Goal: Task Accomplishment & Management: Use online tool/utility

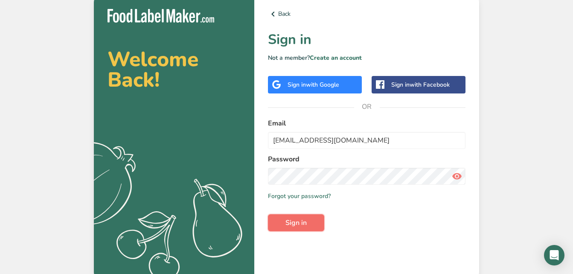
click at [298, 217] on button "Sign in" at bounding box center [296, 222] width 56 height 17
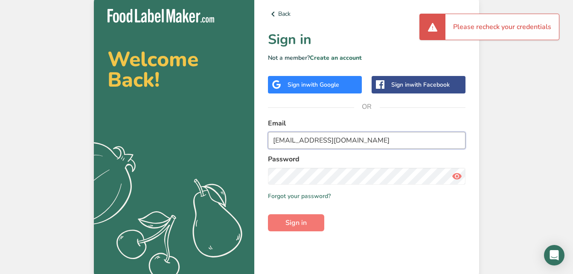
drag, startPoint x: 416, startPoint y: 139, endPoint x: 180, endPoint y: 142, distance: 236.4
click at [180, 142] on section "Welcome Back! .a{fill:#f5f3ed;} Back Sign in Not a member? Create an account Si…" at bounding box center [286, 137] width 385 height 284
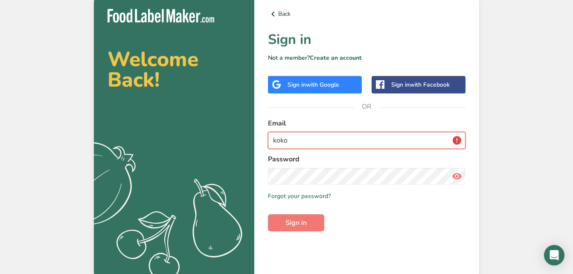
type input "kokopellifarmmarket@gmail.com"
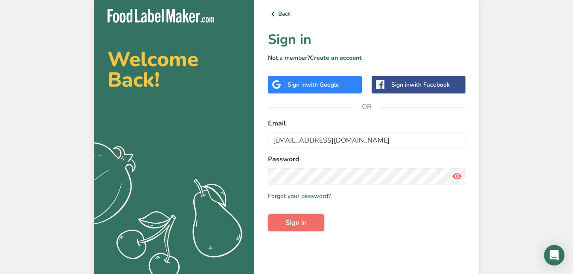
click at [314, 226] on button "Sign in" at bounding box center [296, 222] width 56 height 17
click at [460, 174] on icon at bounding box center [457, 176] width 10 height 15
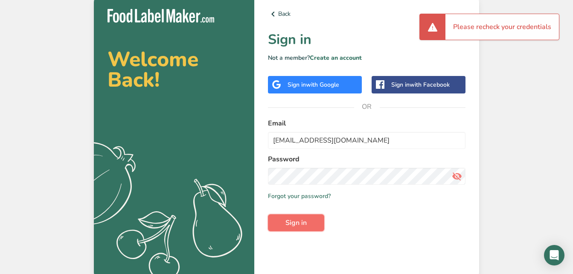
click at [293, 224] on span "Sign in" at bounding box center [295, 223] width 21 height 10
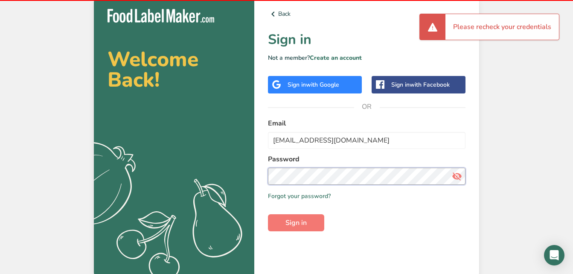
click at [133, 169] on section "Welcome Back! .a{fill:#f5f3ed;} Back Sign in Not a member? Create an account Si…" at bounding box center [286, 137] width 385 height 284
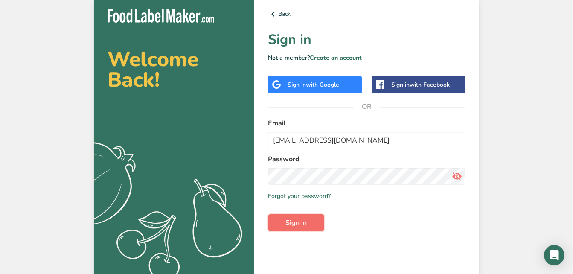
click at [289, 221] on span "Sign in" at bounding box center [295, 223] width 21 height 10
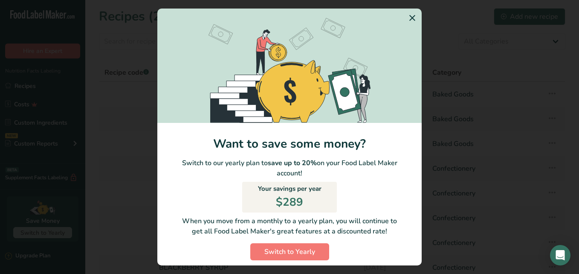
click at [407, 18] on icon "Switch to Yearly Modal" at bounding box center [412, 17] width 10 height 15
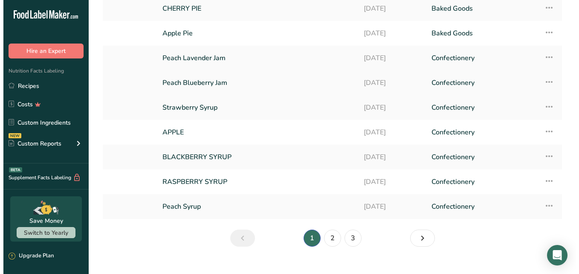
scroll to position [124, 0]
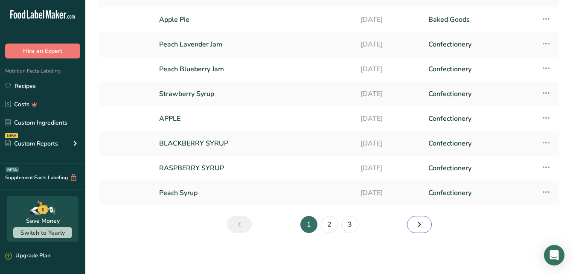
click at [423, 222] on icon "Next page" at bounding box center [419, 224] width 10 height 15
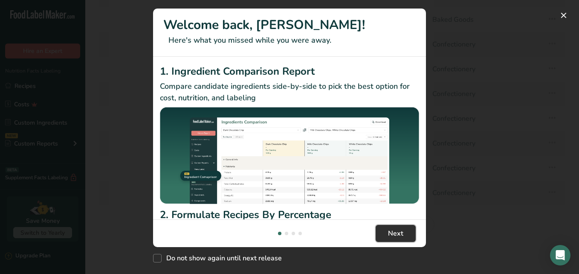
click at [394, 231] on span "Next" at bounding box center [395, 233] width 15 height 10
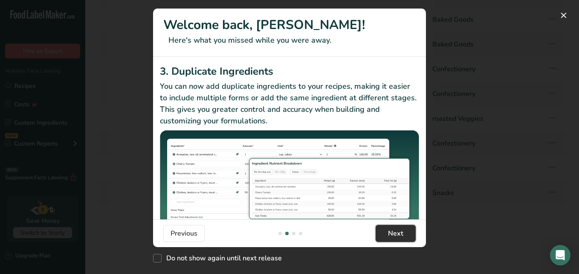
click at [402, 236] on span "Next" at bounding box center [395, 233] width 15 height 10
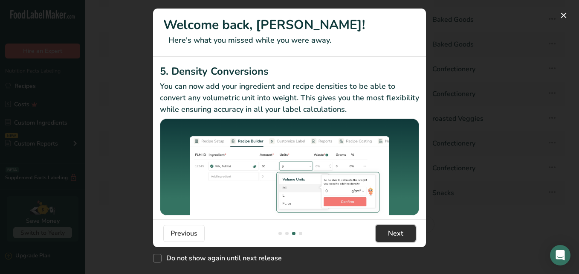
click at [404, 234] on button "Next" at bounding box center [396, 233] width 40 height 17
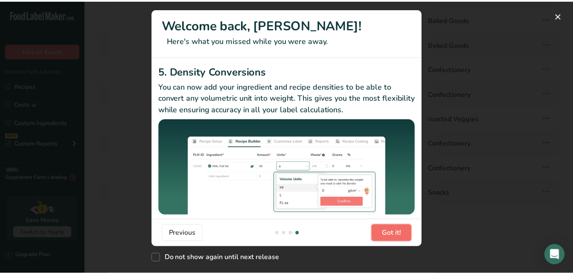
scroll to position [0, 819]
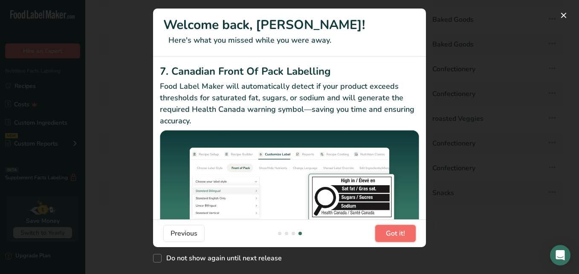
click at [404, 232] on span "Got it!" at bounding box center [395, 233] width 19 height 10
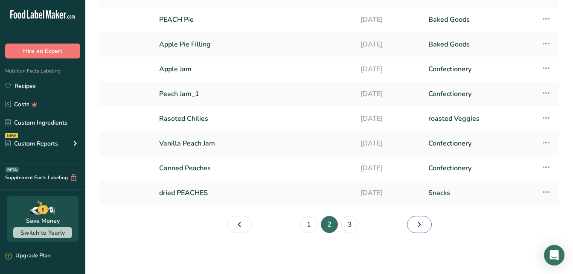
click at [416, 225] on icon "Page 3." at bounding box center [419, 224] width 10 height 15
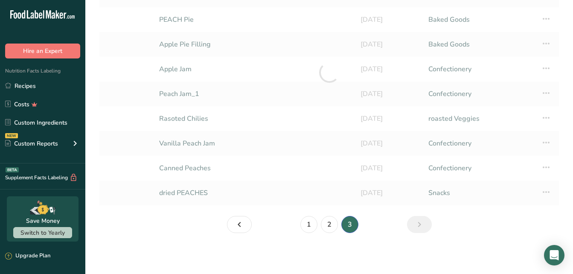
scroll to position [99, 0]
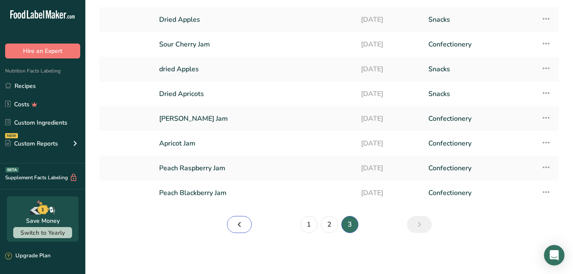
click at [242, 226] on icon "Page 2." at bounding box center [239, 224] width 10 height 15
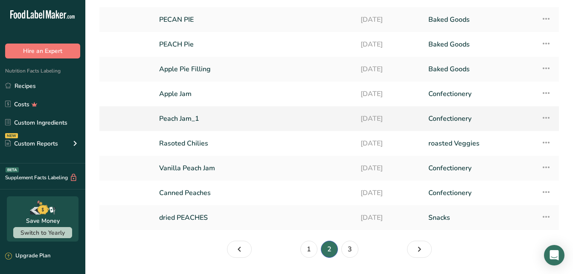
click at [275, 126] on link "Peach Jam_1" at bounding box center [254, 119] width 191 height 18
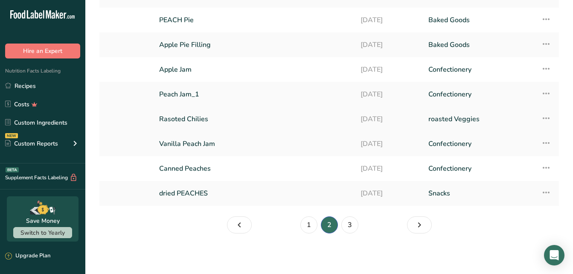
scroll to position [124, 0]
click at [419, 225] on icon "Next page" at bounding box center [419, 224] width 10 height 15
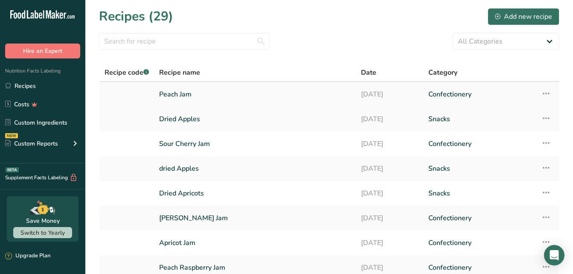
click at [277, 95] on link "Peach Jam" at bounding box center [255, 94] width 192 height 18
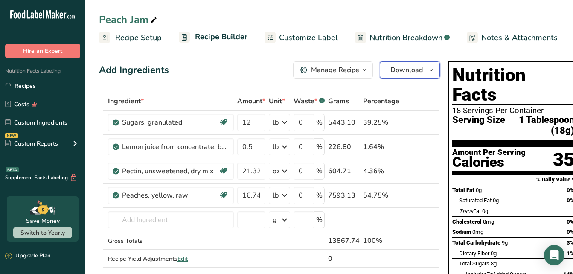
click at [428, 67] on icon "button" at bounding box center [431, 70] width 7 height 11
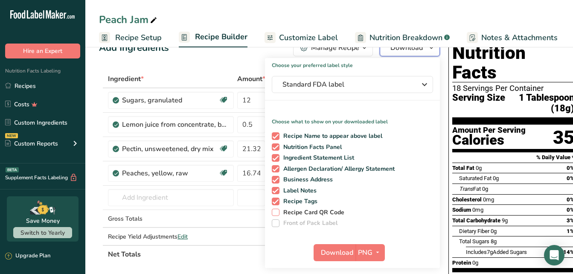
scroll to position [43, 0]
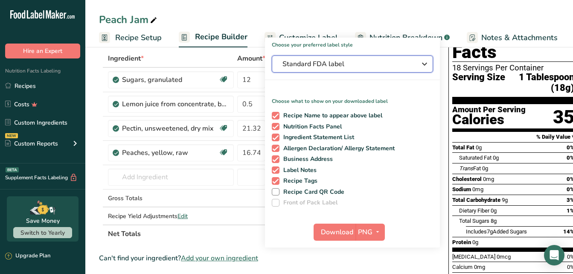
click at [414, 66] on div "Standard FDA label" at bounding box center [352, 64] width 140 height 10
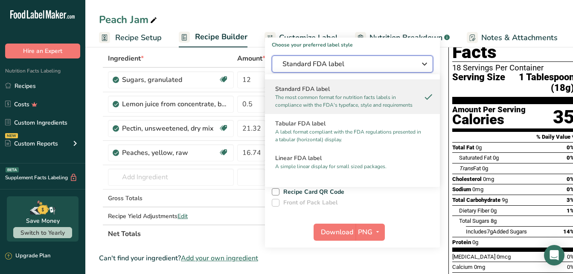
click at [413, 68] on div "Standard FDA label" at bounding box center [352, 64] width 140 height 10
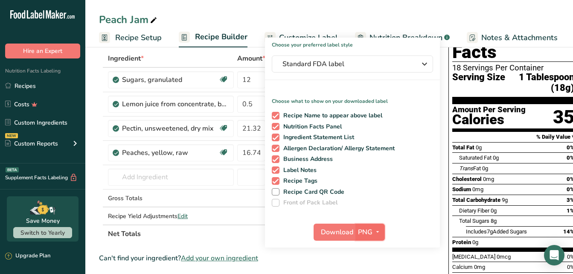
click at [374, 229] on icon "button" at bounding box center [377, 232] width 7 height 11
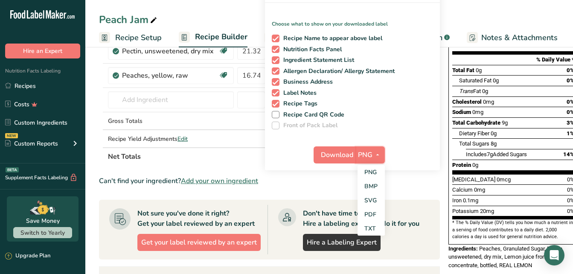
scroll to position [128, 0]
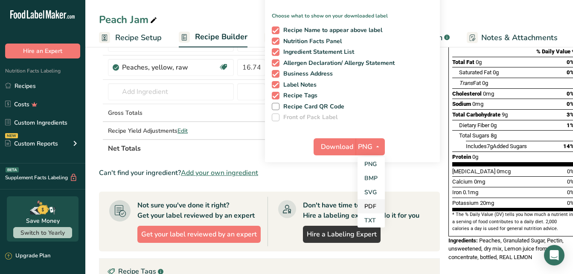
click at [374, 208] on link "PDF" at bounding box center [371, 206] width 27 height 14
click at [332, 155] on div "Download PDF PNG BMP SVG PDF TXT" at bounding box center [352, 148] width 175 height 27
click at [335, 151] on span "Download" at bounding box center [337, 147] width 32 height 10
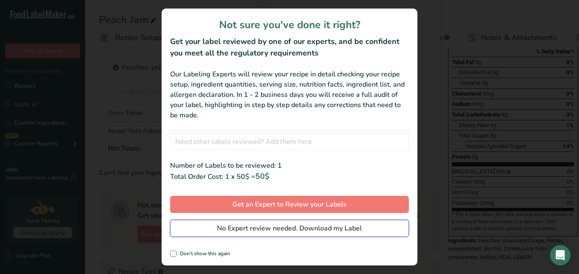
click at [337, 232] on span "No Expert review needed. Download my Label" at bounding box center [289, 228] width 145 height 10
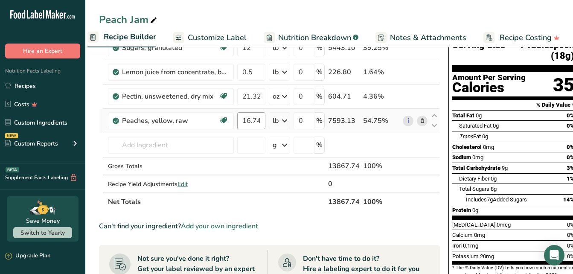
scroll to position [0, 0]
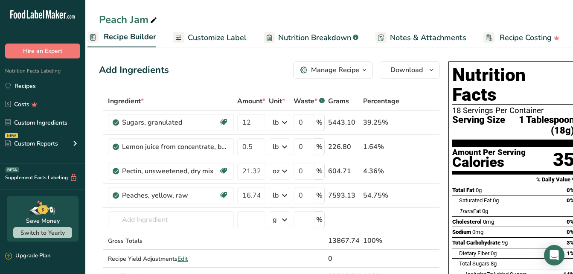
click at [206, 38] on span "Customize Label" at bounding box center [217, 38] width 59 height 12
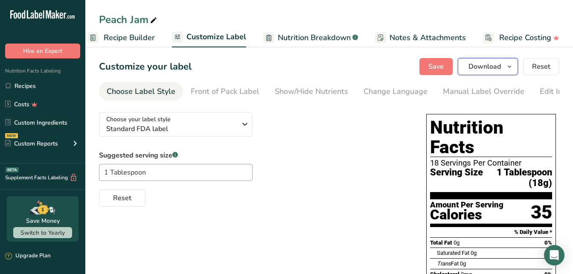
click at [513, 69] on icon "button" at bounding box center [509, 66] width 7 height 11
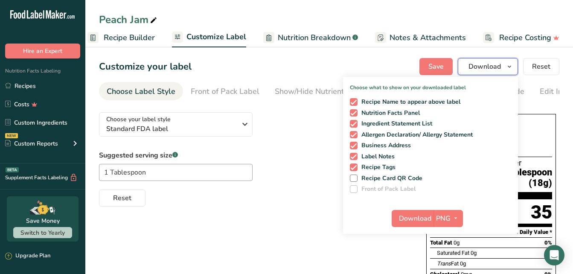
click at [513, 69] on icon "button" at bounding box center [509, 66] width 7 height 11
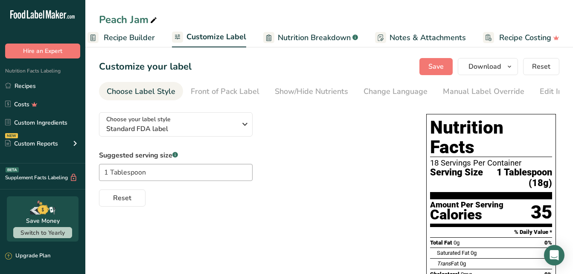
click at [291, 37] on span "Nutrition Breakdown" at bounding box center [314, 38] width 73 height 12
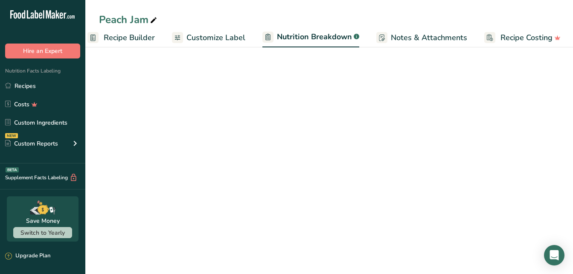
scroll to position [0, 92]
select select "Calories"
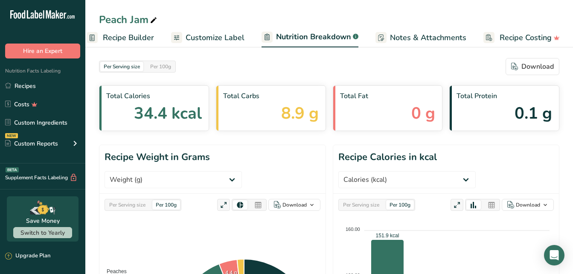
click at [119, 37] on span "Recipe Builder" at bounding box center [128, 38] width 51 height 12
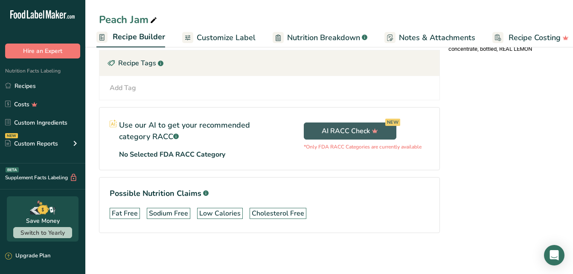
scroll to position [343, 0]
click at [126, 83] on div "Add Tag" at bounding box center [123, 88] width 26 height 10
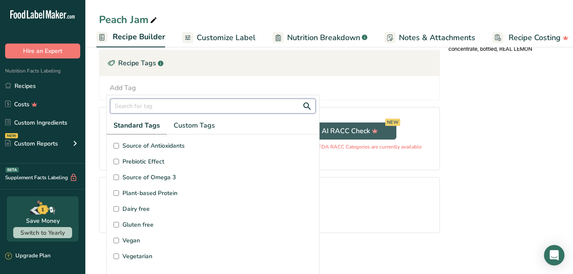
click at [147, 104] on input "text" at bounding box center [213, 106] width 206 height 15
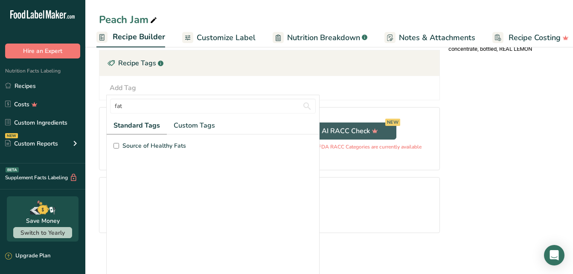
click at [327, 90] on div "Add Tag fat Standard Tags Custom Tags Source of Healthy Fats Add new tag" at bounding box center [269, 88] width 340 height 24
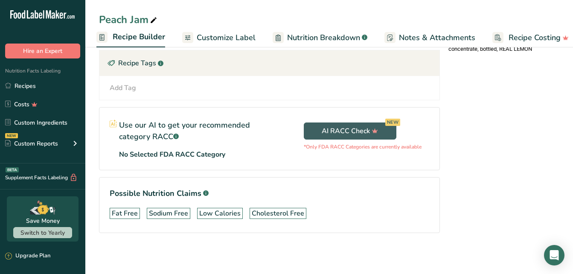
click at [162, 87] on div "Add Tag fat Standard Tags Custom Tags Source of Healthy Fats Add new tag" at bounding box center [269, 88] width 340 height 24
click at [162, 83] on div "Add Tag fat Standard Tags Custom Tags Source of Healthy Fats Add new tag" at bounding box center [269, 88] width 326 height 10
drag, startPoint x: 162, startPoint y: 81, endPoint x: 139, endPoint y: 76, distance: 24.1
click at [139, 76] on div "Add Tag fat Standard Tags Custom Tags Source of Healthy Fats Add new tag" at bounding box center [269, 88] width 340 height 24
click at [119, 83] on div "Add Tag" at bounding box center [123, 88] width 26 height 10
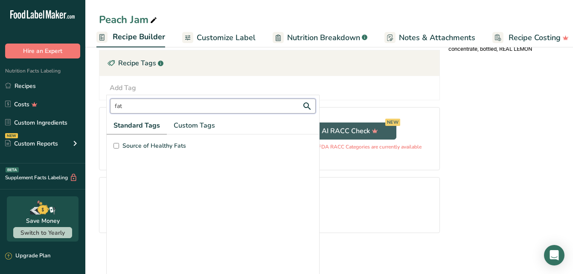
click at [138, 99] on input "fat" at bounding box center [213, 106] width 206 height 15
type input "fat free"
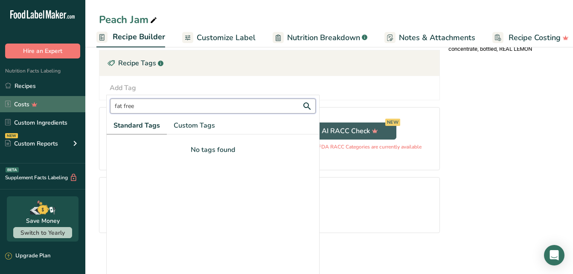
drag, startPoint x: 155, startPoint y: 101, endPoint x: 68, endPoint y: 97, distance: 87.1
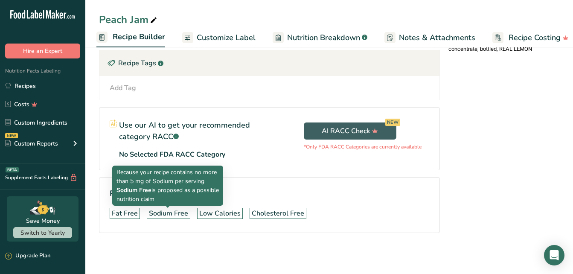
click at [173, 208] on div "Sodium Free" at bounding box center [168, 213] width 39 height 10
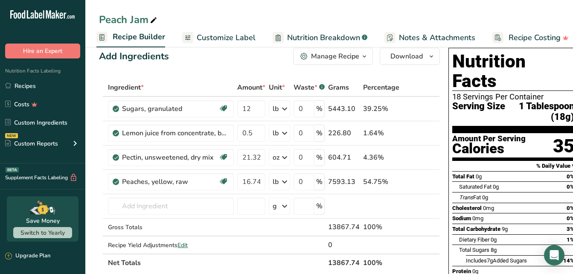
scroll to position [0, 0]
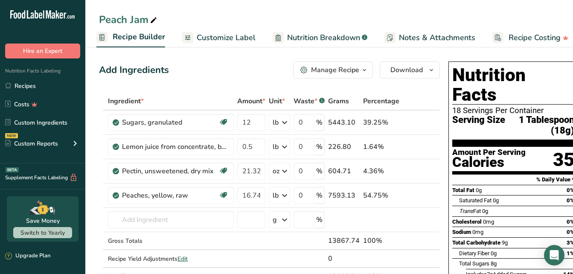
click at [530, 38] on span "Recipe Costing" at bounding box center [535, 38] width 52 height 12
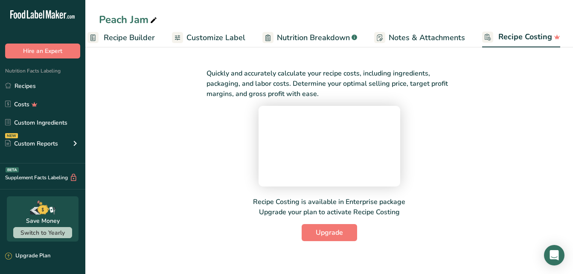
click at [422, 39] on span "Notes & Attachments" at bounding box center [427, 38] width 76 height 12
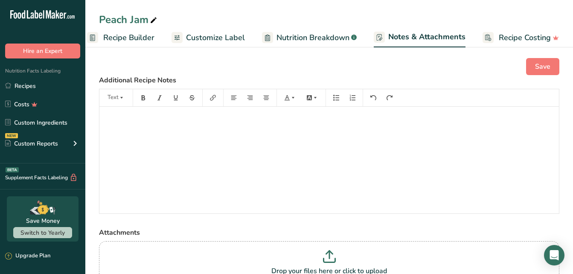
click at [317, 38] on span "Nutrition Breakdown" at bounding box center [312, 38] width 73 height 12
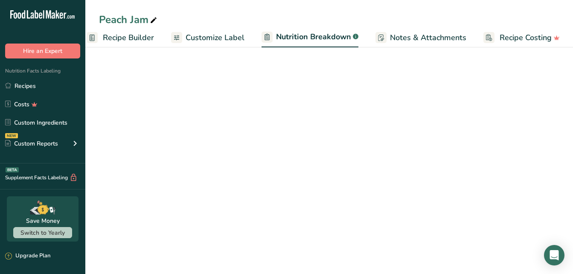
select select "Calories"
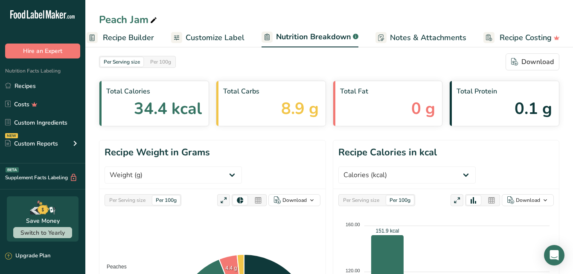
scroll to position [0, 0]
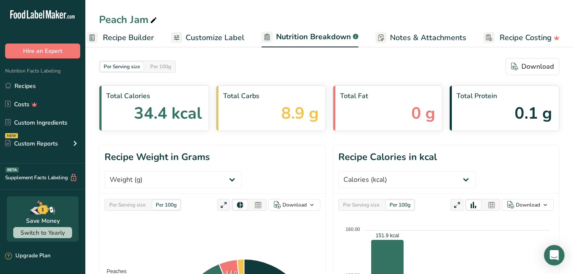
click at [213, 35] on span "Customize Label" at bounding box center [215, 38] width 59 height 12
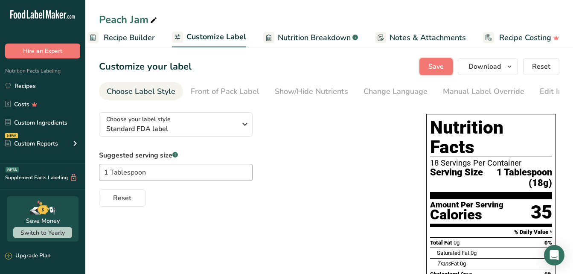
click at [436, 66] on span "Save" at bounding box center [435, 66] width 15 height 10
click at [229, 90] on div "Front of Pack Label" at bounding box center [225, 92] width 69 height 12
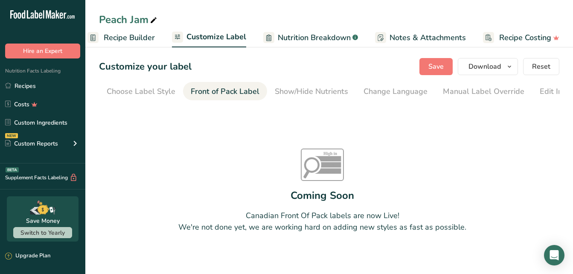
scroll to position [0, 83]
click at [247, 91] on div "Show/Hide Nutrients" at bounding box center [228, 92] width 73 height 12
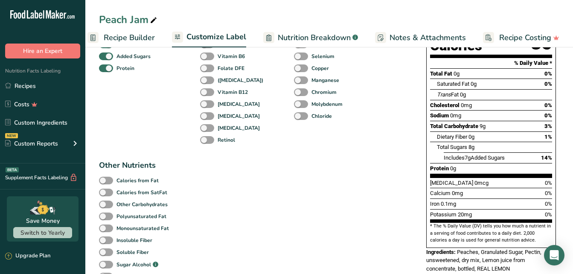
scroll to position [0, 0]
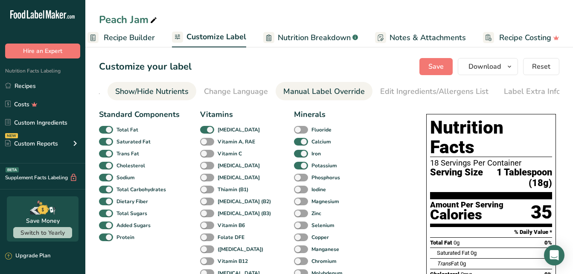
click at [303, 92] on div "Manual Label Override" at bounding box center [323, 92] width 81 height 12
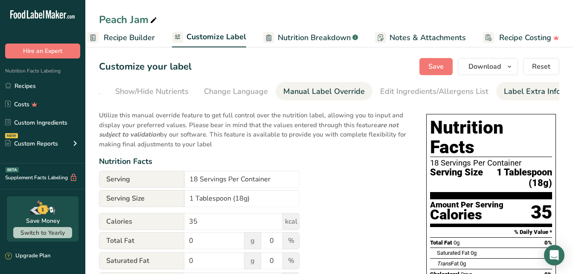
click at [521, 93] on div "Label Extra Info" at bounding box center [532, 92] width 57 height 12
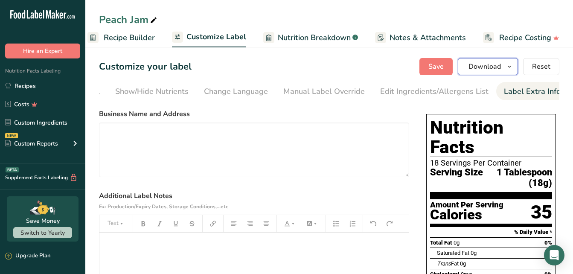
click at [509, 64] on icon "button" at bounding box center [509, 66] width 7 height 11
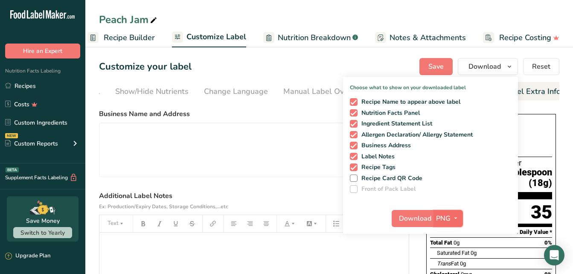
click at [460, 214] on span "button" at bounding box center [456, 218] width 10 height 10
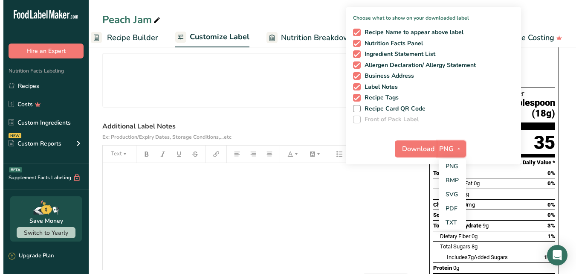
scroll to position [128, 0]
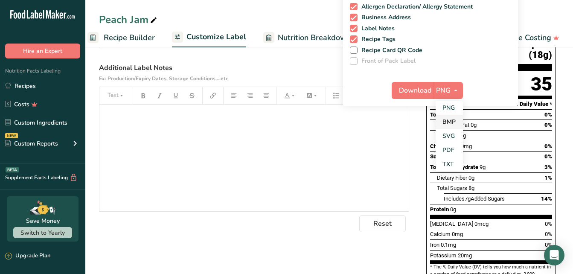
click at [451, 117] on link "BMP" at bounding box center [449, 122] width 27 height 14
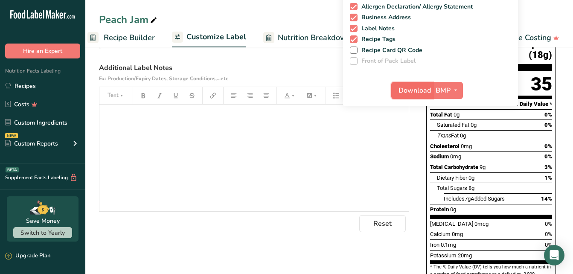
click at [404, 86] on span "Download" at bounding box center [414, 90] width 32 height 10
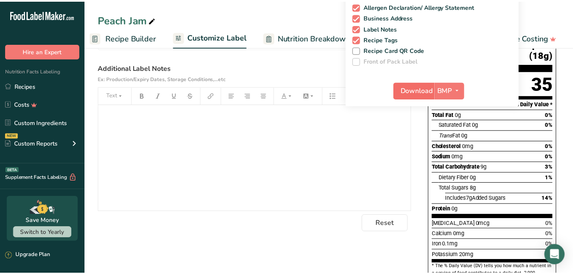
scroll to position [0, 85]
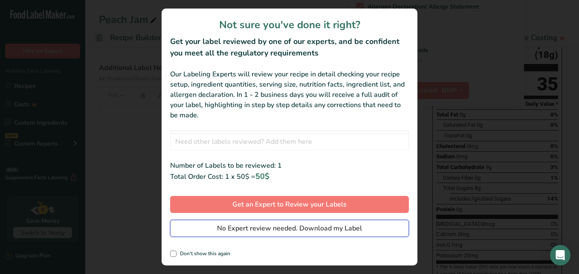
click at [247, 227] on span "No Expert review needed. Download my Label" at bounding box center [289, 228] width 145 height 10
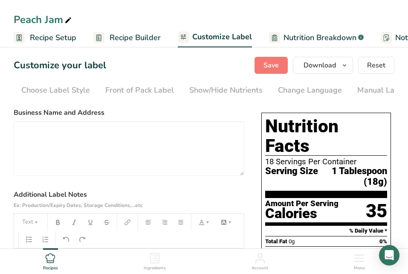
scroll to position [0, 0]
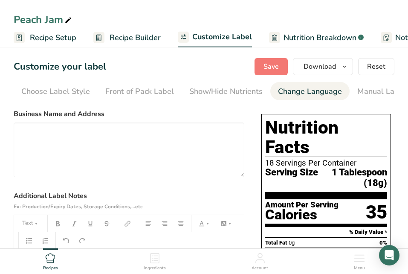
click at [345, 94] on li "Change Language" at bounding box center [309, 91] width 79 height 18
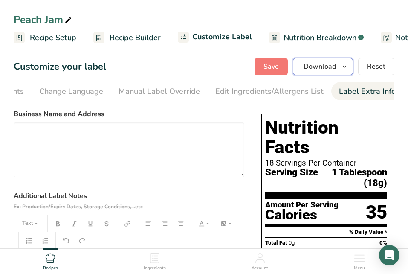
click at [347, 73] on button "Download" at bounding box center [323, 66] width 60 height 17
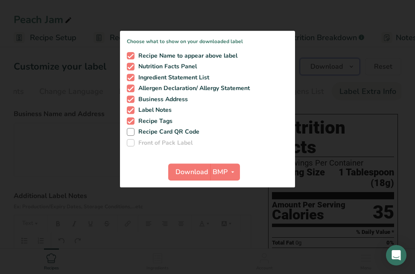
scroll to position [0, 233]
click at [334, 13] on div at bounding box center [207, 137] width 415 height 274
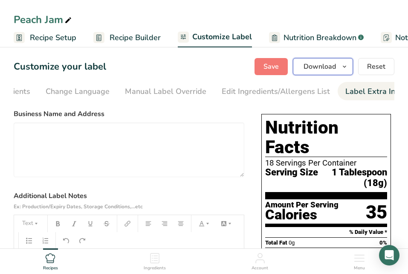
click at [346, 69] on icon "button" at bounding box center [344, 66] width 7 height 11
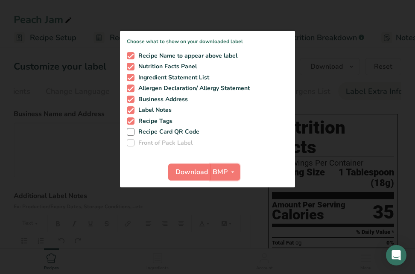
click at [227, 174] on span "BMP" at bounding box center [219, 172] width 15 height 10
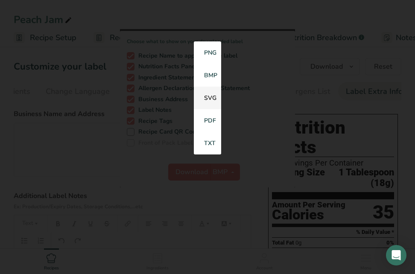
click at [212, 94] on link "SVG" at bounding box center [207, 98] width 27 height 23
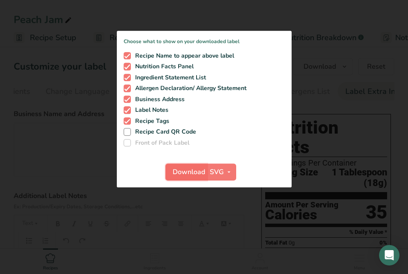
click at [191, 175] on span "Download" at bounding box center [189, 172] width 32 height 10
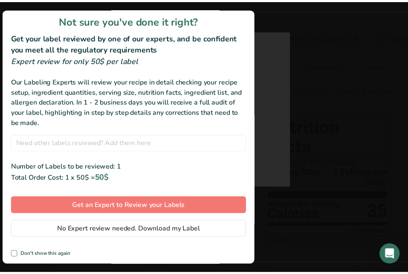
scroll to position [6, 0]
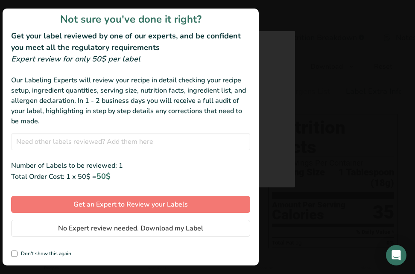
drag, startPoint x: 16, startPoint y: 252, endPoint x: 80, endPoint y: 239, distance: 65.8
click at [16, 251] on span "review labels modal" at bounding box center [14, 253] width 6 height 6
click at [16, 251] on input "Don't show this again" at bounding box center [14, 254] width 6 height 6
checkbox input "true"
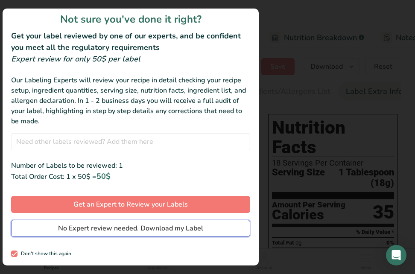
click at [133, 222] on button "No Expert review needed. Download my Label" at bounding box center [130, 228] width 239 height 17
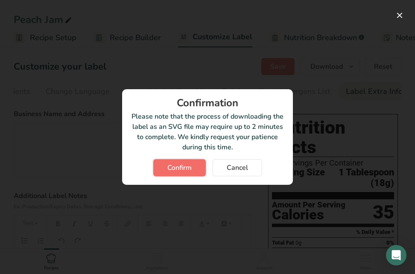
click at [192, 165] on button "Confirm" at bounding box center [179, 167] width 52 height 17
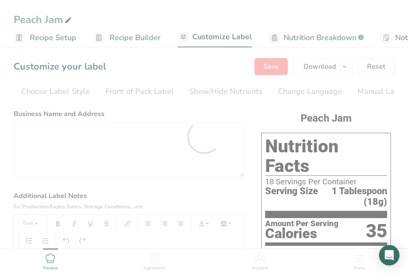
scroll to position [0, 233]
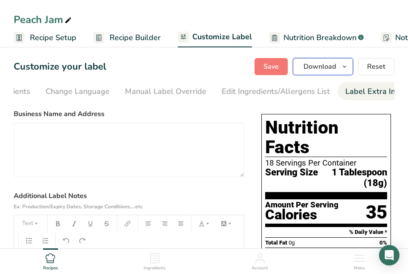
click at [344, 64] on icon "button" at bounding box center [344, 66] width 7 height 11
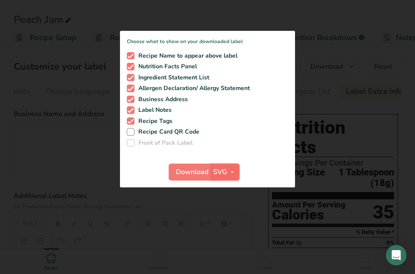
click at [226, 176] on span "SVG" at bounding box center [220, 172] width 14 height 10
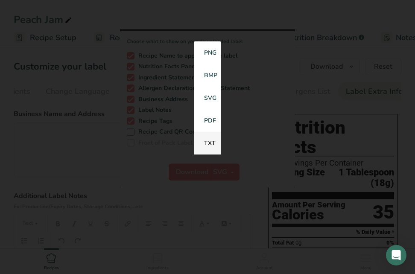
click at [210, 146] on link "TXT" at bounding box center [207, 143] width 27 height 23
checkbox input "false"
checkbox input "true"
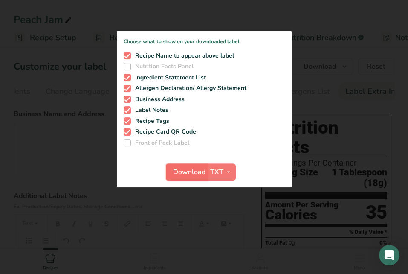
click at [201, 165] on button "Download" at bounding box center [187, 171] width 42 height 17
click at [227, 174] on icon "button" at bounding box center [228, 172] width 7 height 11
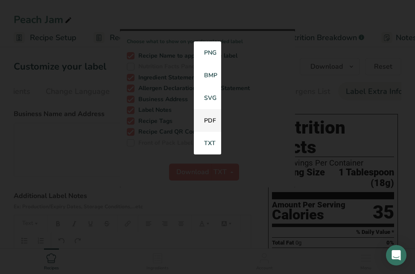
click at [211, 119] on link "PDF" at bounding box center [207, 120] width 27 height 23
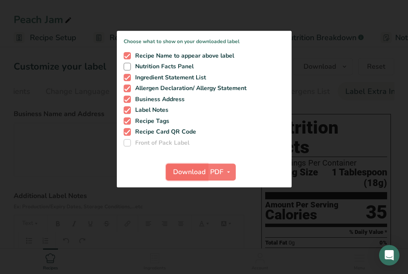
click at [186, 172] on span "Download" at bounding box center [189, 172] width 32 height 10
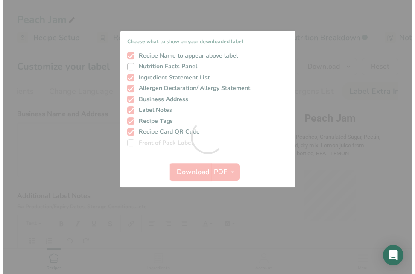
scroll to position [0, 0]
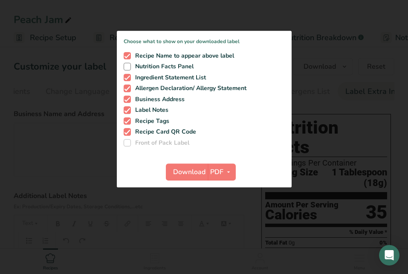
click at [336, 45] on div at bounding box center [204, 137] width 408 height 274
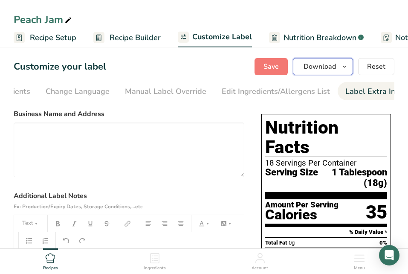
click at [314, 66] on span "Download" at bounding box center [320, 66] width 32 height 10
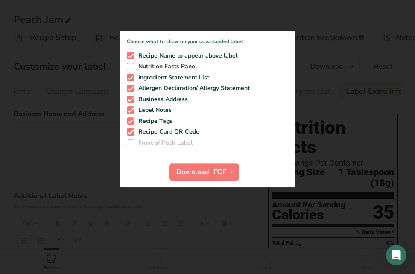
click at [130, 64] on span at bounding box center [131, 67] width 8 height 8
click at [130, 64] on input "Nutrition Facts Panel" at bounding box center [130, 67] width 6 height 6
checkbox input "true"
click at [192, 174] on span "Download" at bounding box center [192, 172] width 32 height 10
click at [193, 171] on span "Download" at bounding box center [192, 172] width 32 height 10
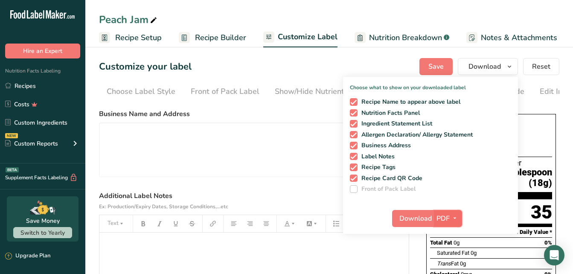
click at [408, 219] on icon "button" at bounding box center [454, 218] width 7 height 11
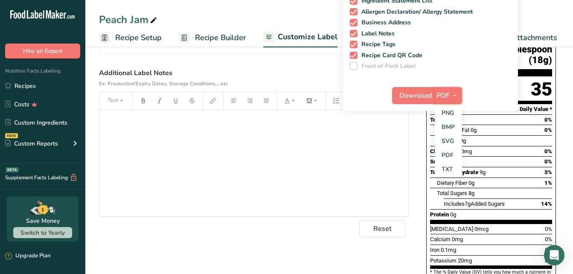
scroll to position [128, 0]
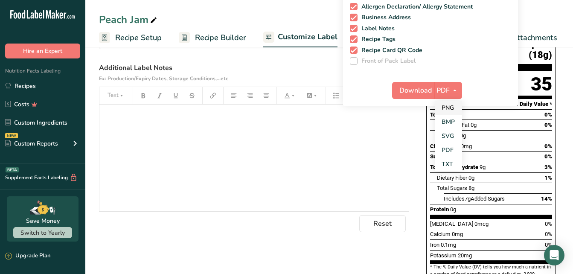
click at [408, 106] on link "PNG" at bounding box center [448, 108] width 27 height 14
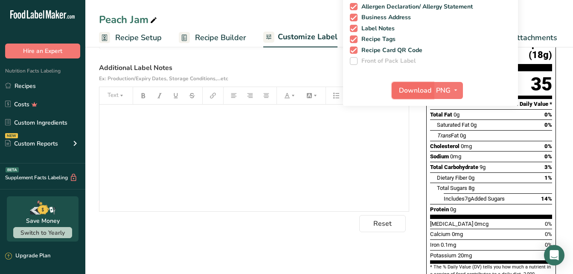
click at [408, 92] on span "Download" at bounding box center [415, 90] width 32 height 10
